Goal: Find specific page/section: Find specific page/section

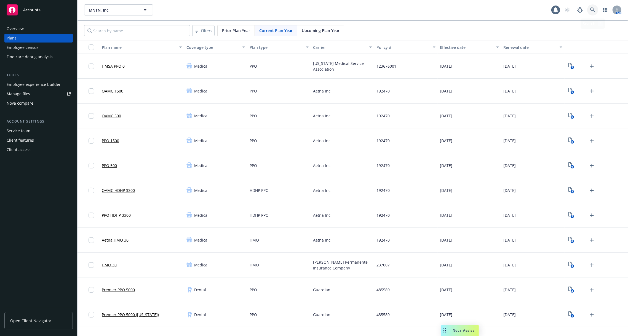
click at [593, 10] on icon at bounding box center [593, 9] width 5 height 5
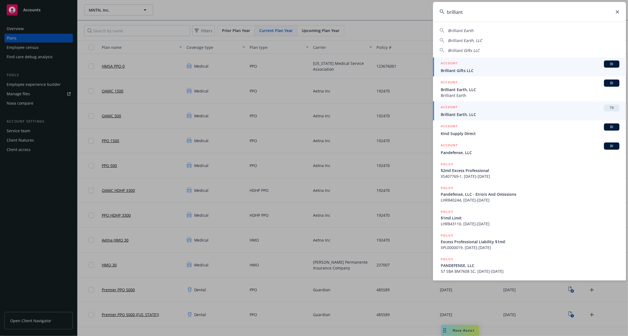
type input "brilliant"
click at [483, 112] on span "Brilliant Earth, LLC" at bounding box center [530, 114] width 179 height 6
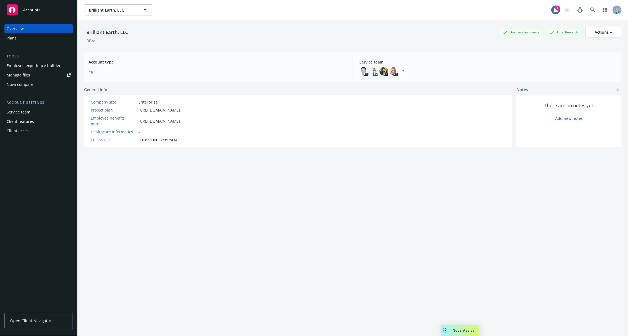
click at [36, 63] on div "Employee experience builder" at bounding box center [34, 65] width 54 height 9
click at [45, 65] on div "Employee experience builder" at bounding box center [34, 65] width 54 height 9
